Goal: Use online tool/utility: Utilize a website feature to perform a specific function

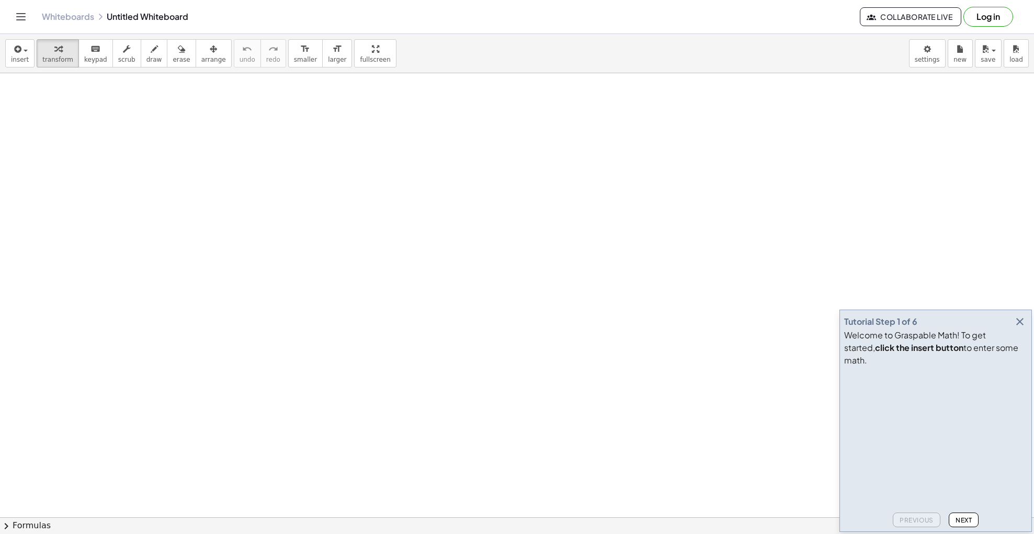
scroll to position [25, 0]
click at [641, 202] on div at bounding box center [517, 525] width 1034 height 955
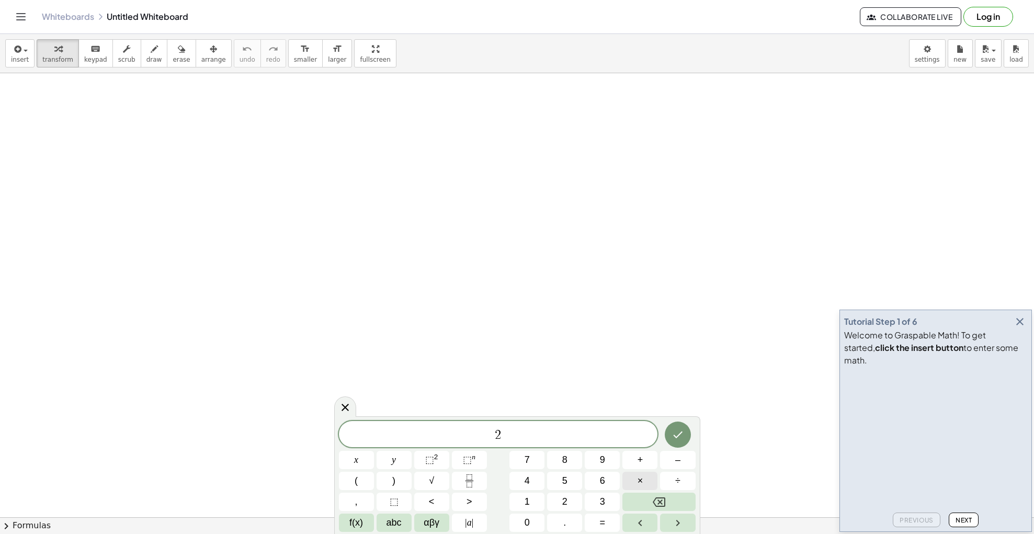
click at [642, 474] on span "×" at bounding box center [640, 481] width 6 height 14
click at [472, 467] on button "⬚ n" at bounding box center [469, 460] width 35 height 18
click at [678, 438] on icon "Done" at bounding box center [677, 432] width 13 height 13
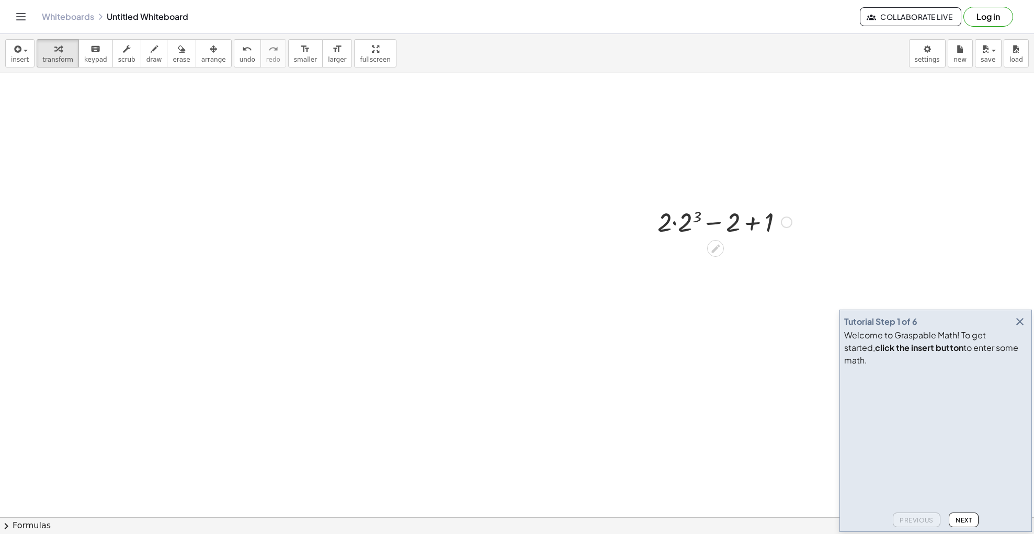
click at [685, 224] on div at bounding box center [724, 221] width 145 height 36
click at [684, 250] on div at bounding box center [724, 257] width 145 height 36
click at [730, 297] on div at bounding box center [724, 292] width 145 height 36
click at [722, 329] on div at bounding box center [724, 328] width 145 height 36
click at [578, 274] on div at bounding box center [517, 525] width 1034 height 955
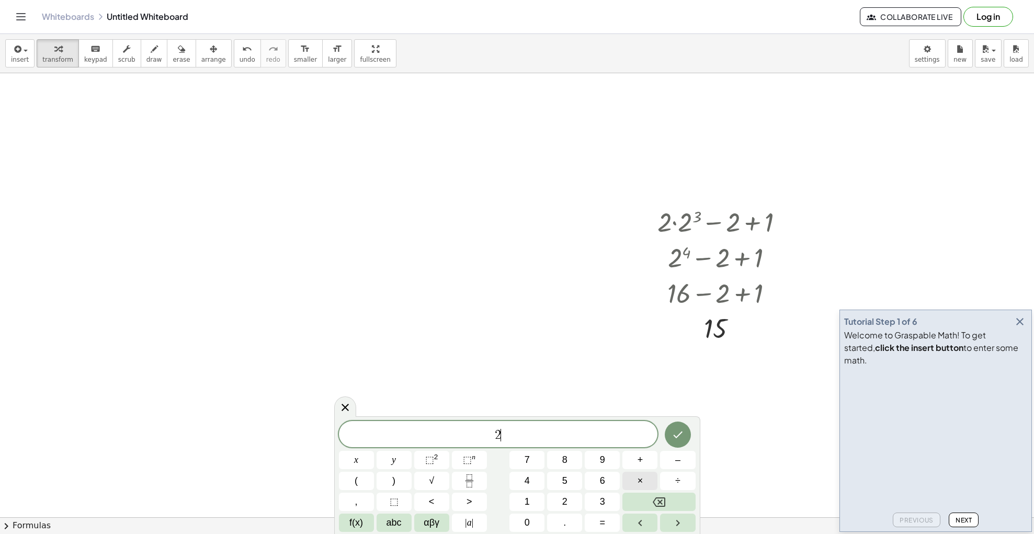
click at [632, 480] on button "×" at bounding box center [639, 481] width 35 height 18
click at [467, 461] on span "⬚" at bounding box center [467, 459] width 9 height 10
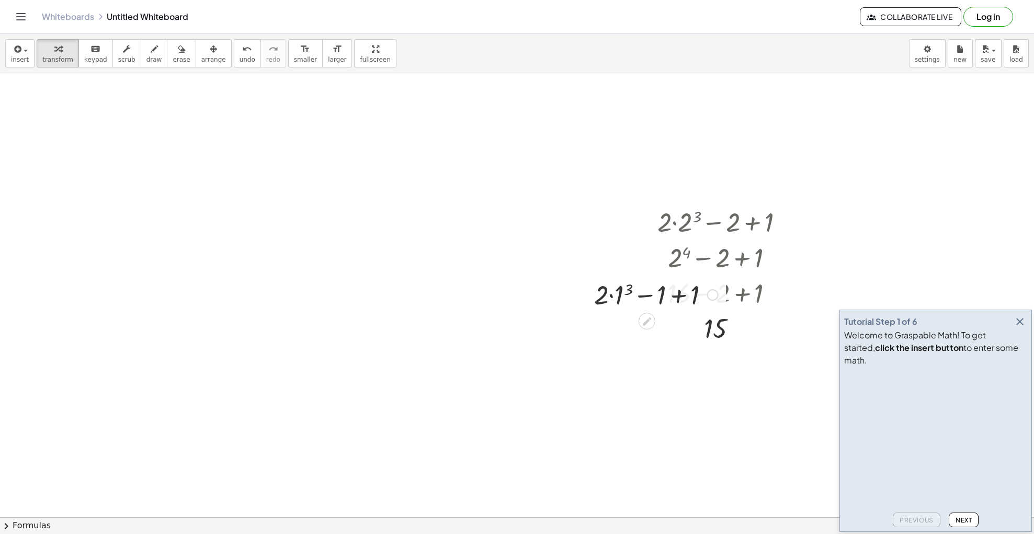
click at [651, 303] on div at bounding box center [656, 294] width 134 height 36
click at [647, 318] on icon at bounding box center [646, 321] width 11 height 11
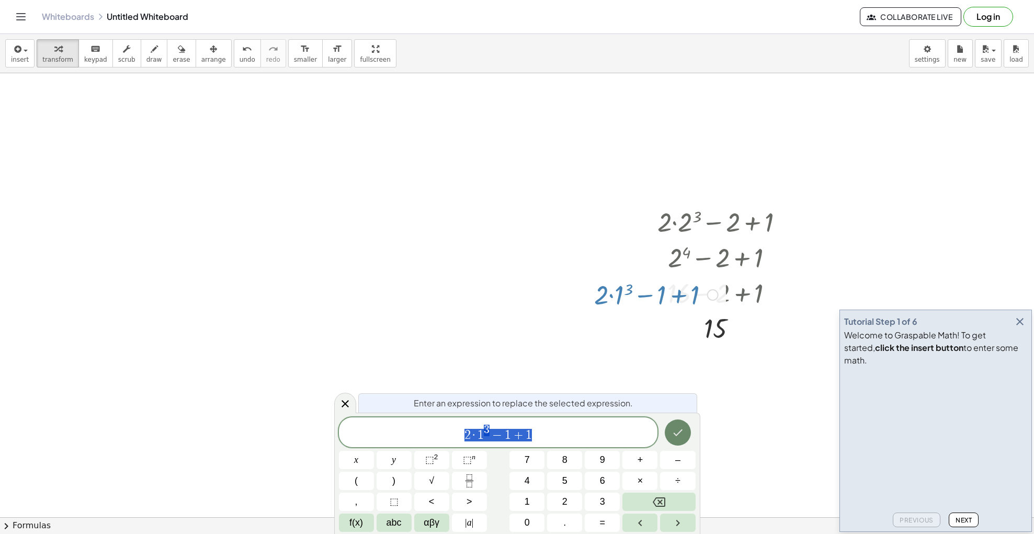
click at [672, 440] on button "Done" at bounding box center [677, 432] width 26 height 26
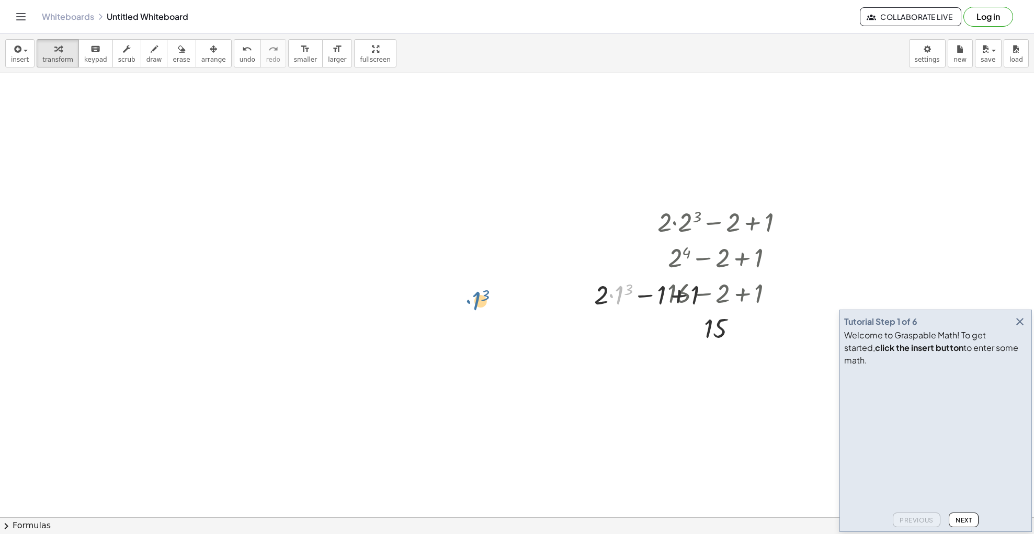
drag, startPoint x: 619, startPoint y: 299, endPoint x: 476, endPoint y: 304, distance: 142.8
click at [723, 238] on div at bounding box center [724, 221] width 145 height 36
click at [782, 223] on div at bounding box center [786, 222] width 12 height 12
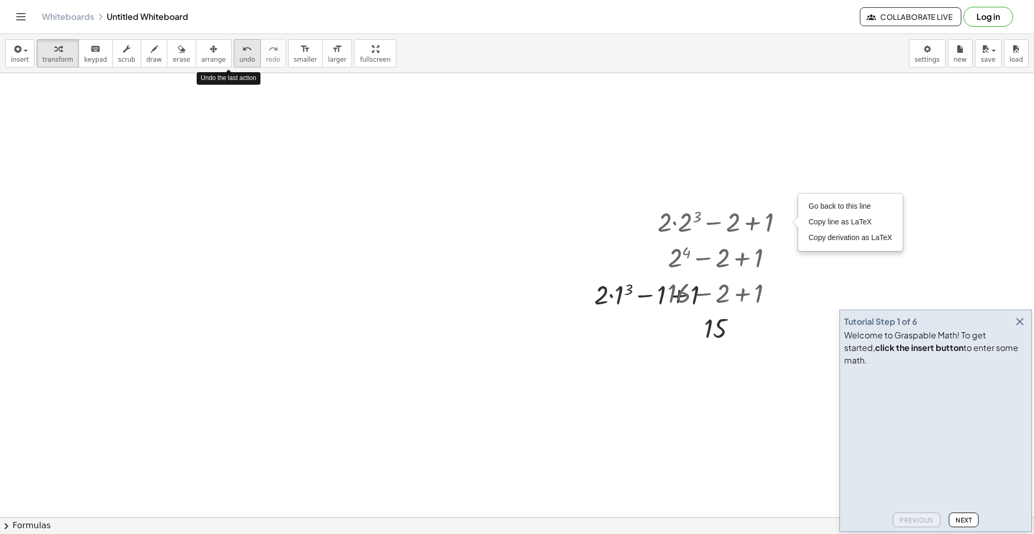
click at [239, 57] on span "undo" at bounding box center [247, 59] width 16 height 7
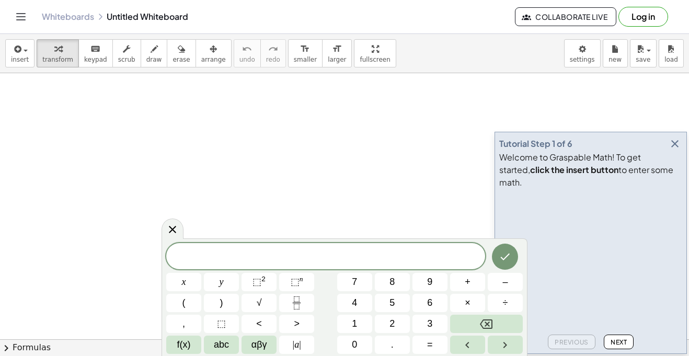
scroll to position [1, 0]
click at [465, 311] on button "×" at bounding box center [467, 303] width 35 height 18
click at [288, 280] on button "⬚ n" at bounding box center [296, 282] width 35 height 18
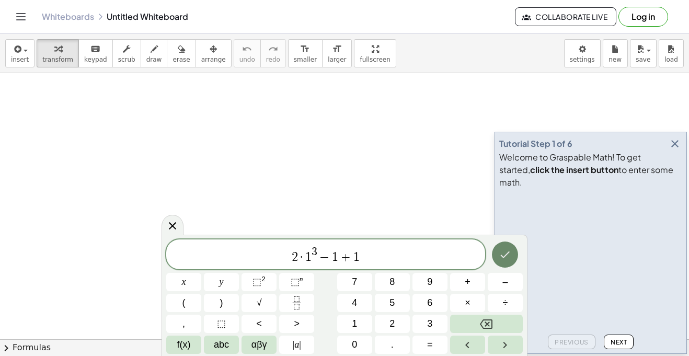
click at [500, 261] on button "Done" at bounding box center [505, 255] width 26 height 26
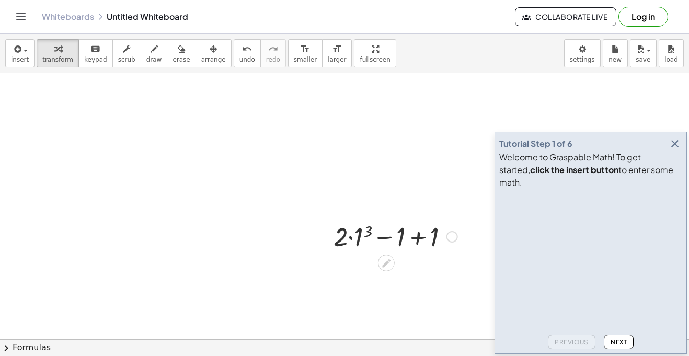
click at [365, 255] on div "+ · 2 · 1 3 − 1 + 1" at bounding box center [391, 235] width 147 height 41
click at [382, 260] on icon at bounding box center [386, 263] width 11 height 11
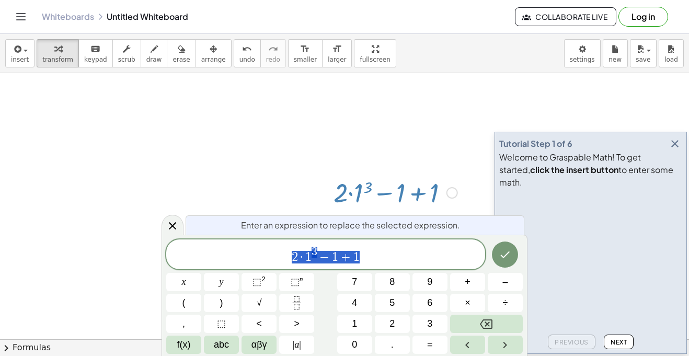
scroll to position [44, 0]
click at [501, 256] on icon "Done" at bounding box center [505, 254] width 13 height 13
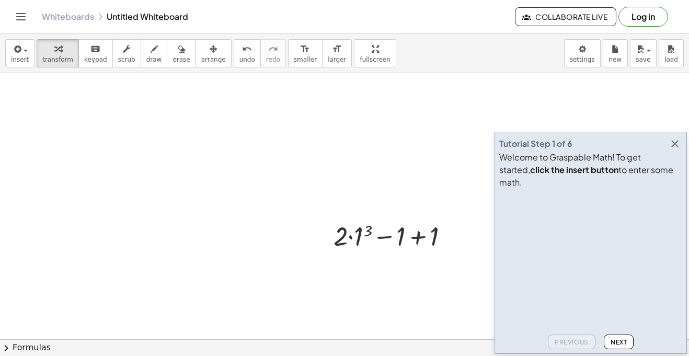
scroll to position [0, 0]
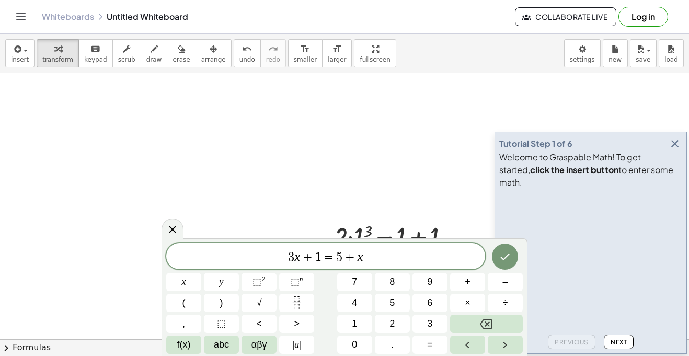
scroll to position [2, 0]
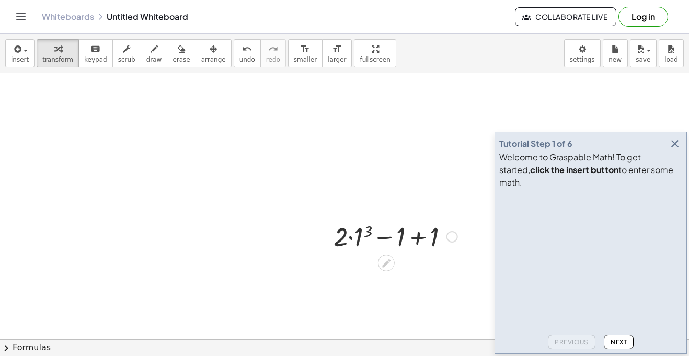
click at [430, 234] on div at bounding box center [395, 236] width 134 height 36
click at [387, 266] on div at bounding box center [395, 272] width 134 height 36
click at [392, 274] on div at bounding box center [395, 272] width 134 height 36
click at [390, 303] on div at bounding box center [395, 307] width 134 height 36
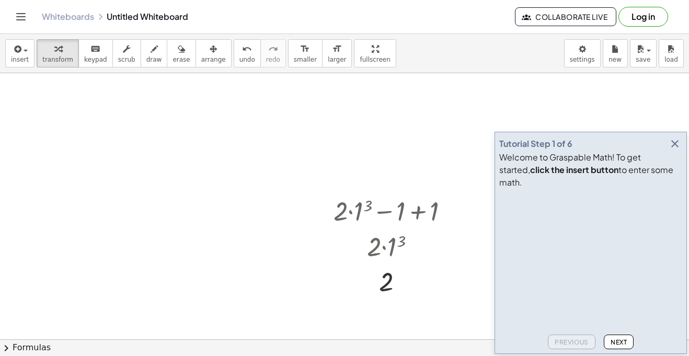
scroll to position [28, 0]
